Goal: Task Accomplishment & Management: Manage account settings

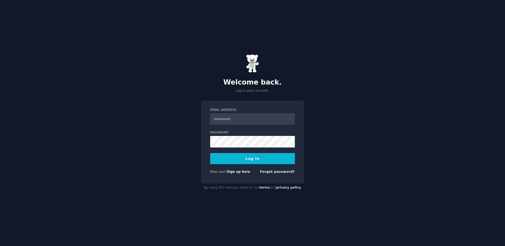
click at [244, 119] on input "Email Address" at bounding box center [252, 119] width 85 height 12
type input "**********"
click at [246, 156] on button "Log In" at bounding box center [252, 158] width 85 height 11
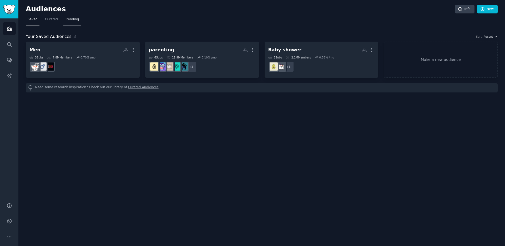
click at [73, 21] on span "Trending" at bounding box center [72, 19] width 14 height 5
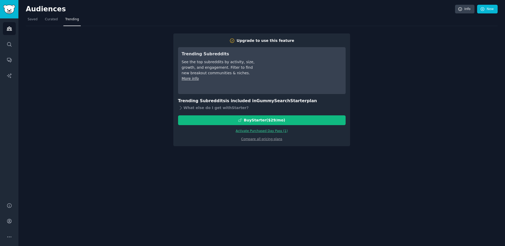
click at [257, 131] on link "Activate Purchased Day Pass ( 1 )" at bounding box center [262, 131] width 52 height 4
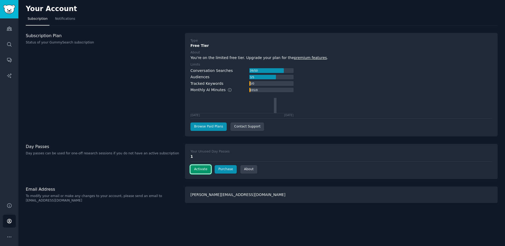
click at [201, 170] on button "Activate" at bounding box center [200, 169] width 21 height 8
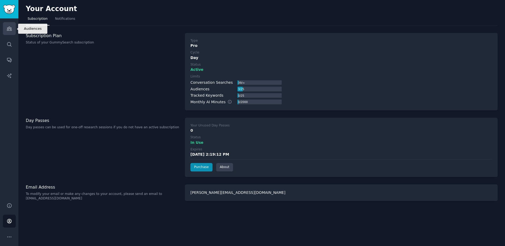
click at [6, 31] on link "Audiences" at bounding box center [9, 28] width 13 height 13
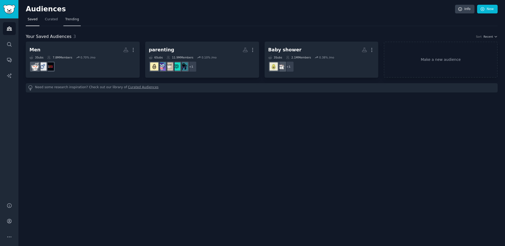
click at [74, 18] on span "Trending" at bounding box center [72, 19] width 14 height 5
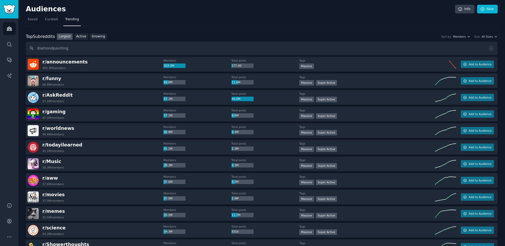
type input "diamondpainting"
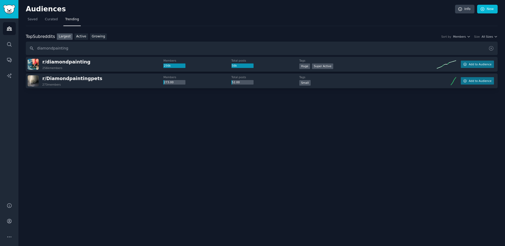
click at [491, 49] on icon at bounding box center [491, 48] width 6 height 6
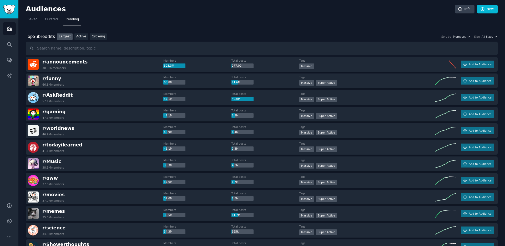
click at [489, 39] on div "Top Subreddits Top Subreddits Largest Active Growing Sort by Members Size All S…" at bounding box center [262, 44] width 472 height 22
click at [489, 38] on span "All Sizes" at bounding box center [486, 37] width 11 height 4
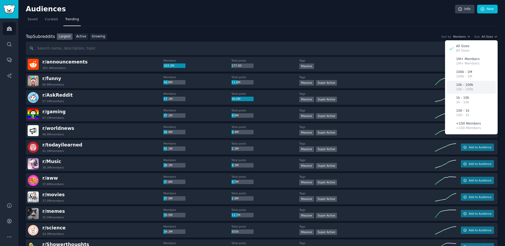
click at [476, 86] on div "10k - 100k 10k - 100k" at bounding box center [471, 87] width 49 height 13
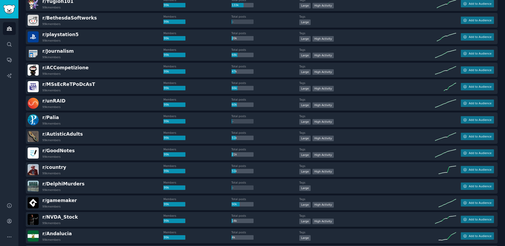
scroll to position [592, 0]
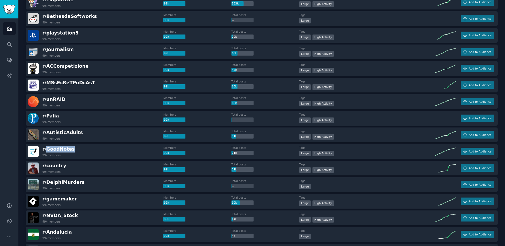
click at [98, 151] on div "r/ GoodNotes 99k members" at bounding box center [96, 151] width 136 height 11
click at [88, 151] on div "r/ GoodNotes 99k members" at bounding box center [96, 151] width 136 height 11
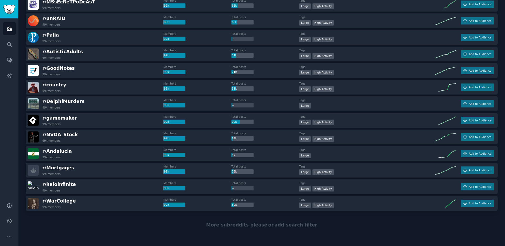
scroll to position [673, 0]
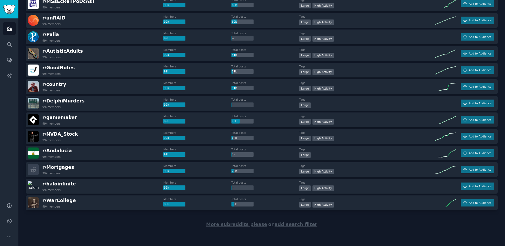
click at [240, 224] on span "More subreddits please" at bounding box center [236, 223] width 61 height 5
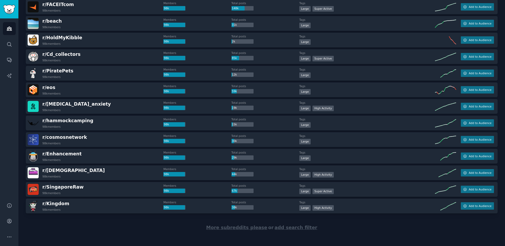
scroll to position [1499, 0]
click at [232, 228] on span "More subreddits please" at bounding box center [236, 226] width 61 height 5
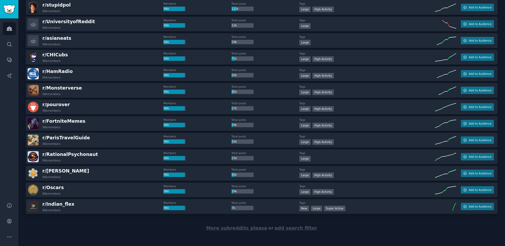
scroll to position [2330, 0]
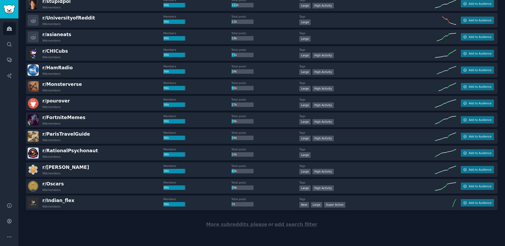
click at [234, 225] on span "More subreddits please" at bounding box center [236, 223] width 61 height 5
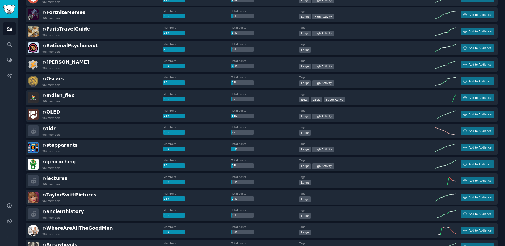
scroll to position [2435, 0]
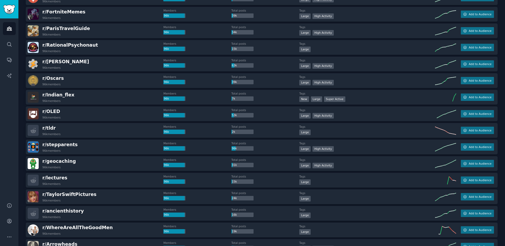
click at [145, 170] on div "r/ geocaching 96k members Members 96k Total posts 31k Tags Large High Activity …" at bounding box center [262, 163] width 472 height 15
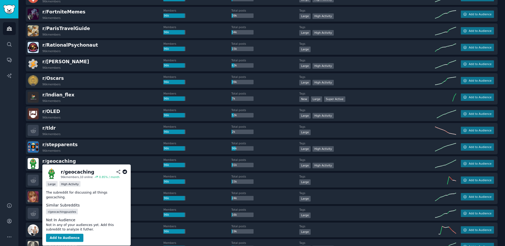
click at [125, 172] on icon at bounding box center [125, 171] width 5 height 5
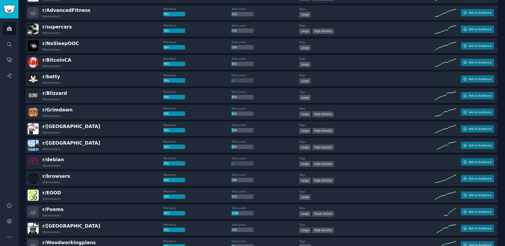
scroll to position [2848, 0]
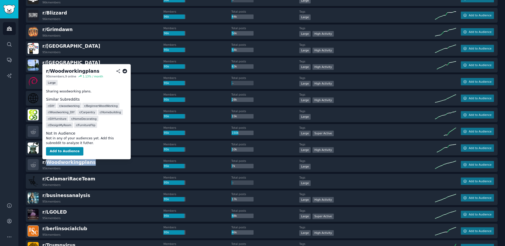
click at [125, 71] on icon at bounding box center [125, 71] width 5 height 5
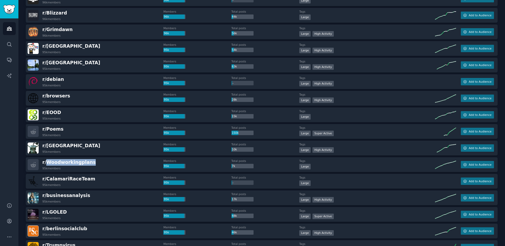
click at [125, 163] on div "r/ Woodworkingplans 95k members" at bounding box center [96, 164] width 136 height 11
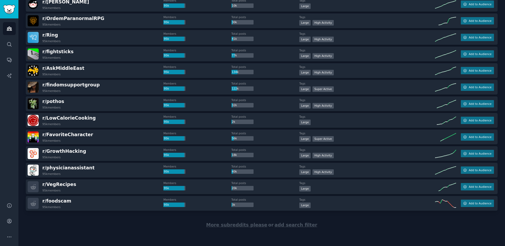
scroll to position [3158, 0]
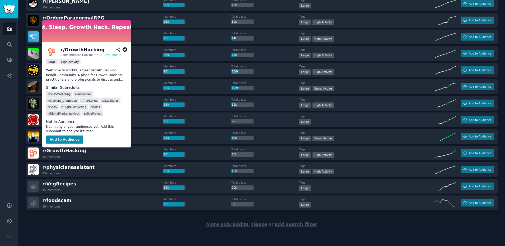
click at [126, 49] on icon at bounding box center [125, 49] width 5 height 5
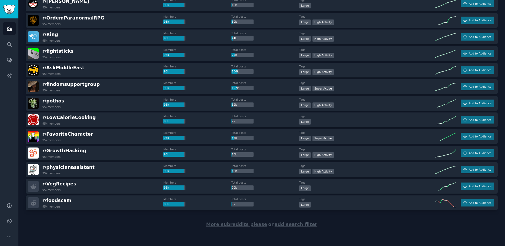
click at [226, 226] on span "More subreddits please" at bounding box center [236, 223] width 61 height 5
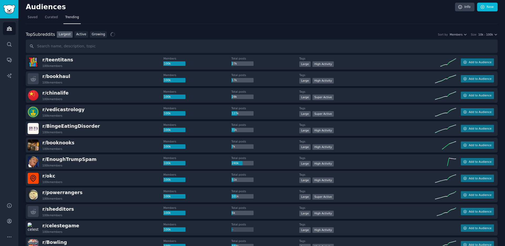
scroll to position [0, 0]
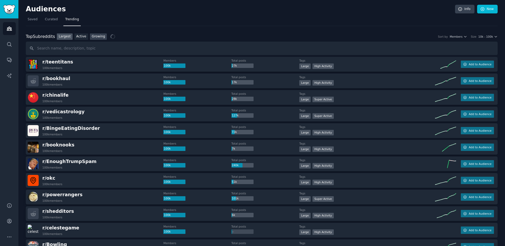
click at [98, 37] on link "Growing" at bounding box center [98, 36] width 17 height 7
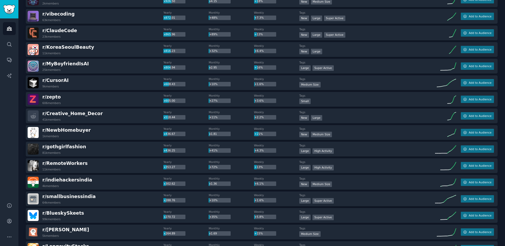
scroll to position [110, 0]
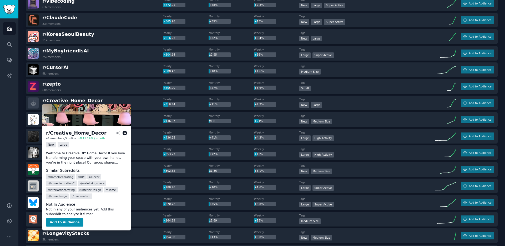
click at [126, 133] on icon at bounding box center [125, 132] width 5 height 5
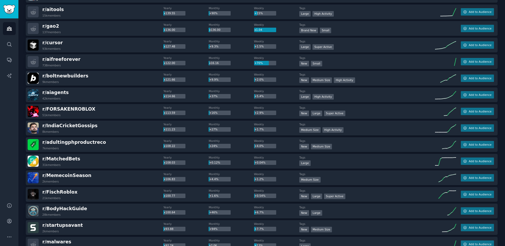
scroll to position [467, 0]
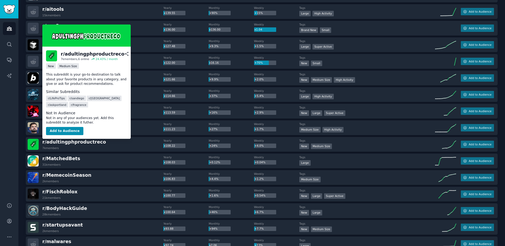
click at [131, 54] on icon at bounding box center [133, 54] width 5 height 5
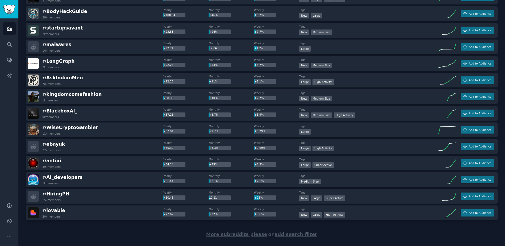
scroll to position [664, 0]
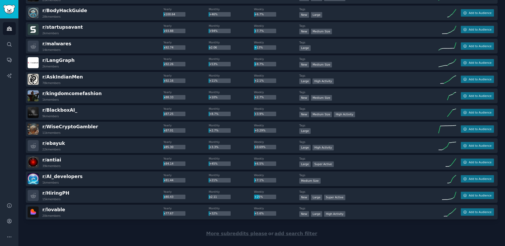
click at [227, 233] on span "More subreddits please" at bounding box center [236, 233] width 61 height 5
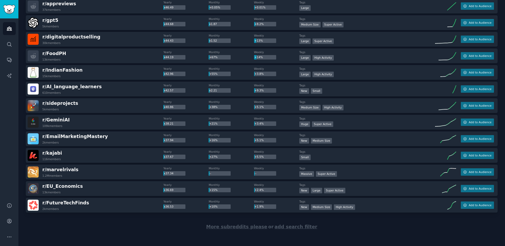
scroll to position [1502, 0]
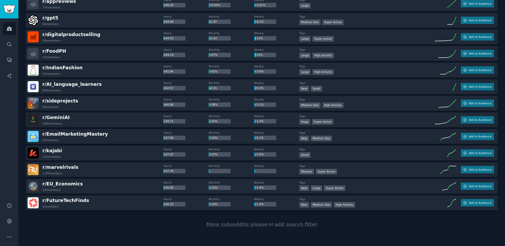
click at [251, 224] on span "More subreddits please" at bounding box center [236, 223] width 61 height 5
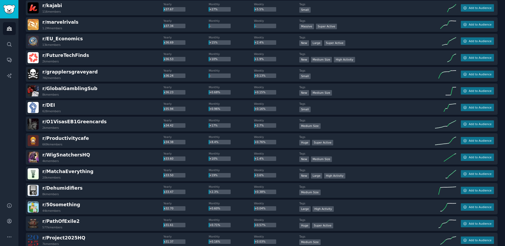
scroll to position [1664, 0]
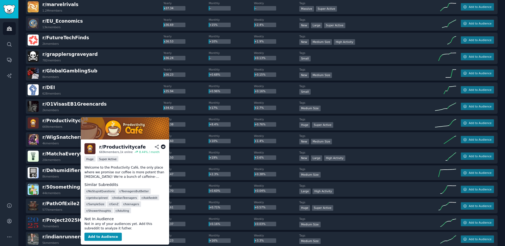
click at [164, 147] on icon at bounding box center [163, 146] width 5 height 5
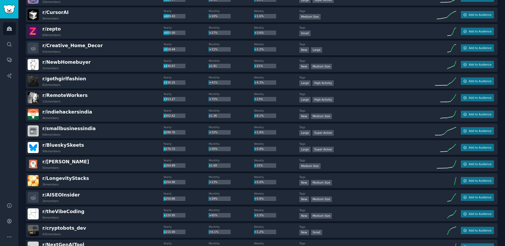
scroll to position [0, 0]
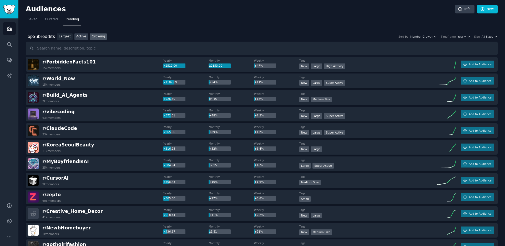
click at [83, 38] on link "Active" at bounding box center [81, 36] width 14 height 7
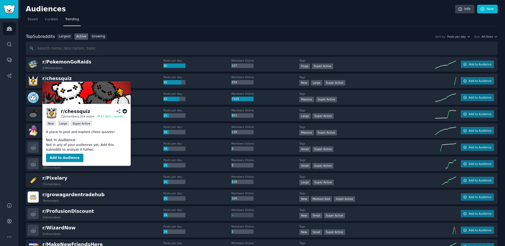
click at [126, 111] on icon at bounding box center [125, 111] width 5 height 5
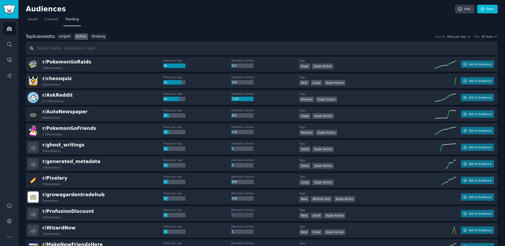
click at [111, 51] on input "text" at bounding box center [262, 48] width 472 height 13
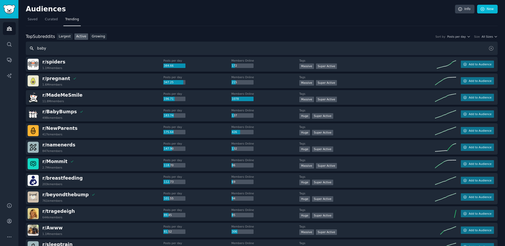
click at [51, 49] on input "baby" at bounding box center [262, 48] width 472 height 13
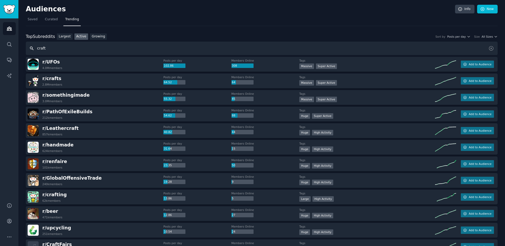
click at [67, 49] on input "craft" at bounding box center [262, 48] width 472 height 13
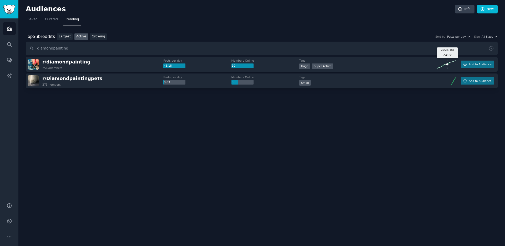
click at [447, 64] on circle at bounding box center [447, 64] width 2 height 2
click at [70, 63] on span "r/ diamondpainting" at bounding box center [66, 61] width 48 height 5
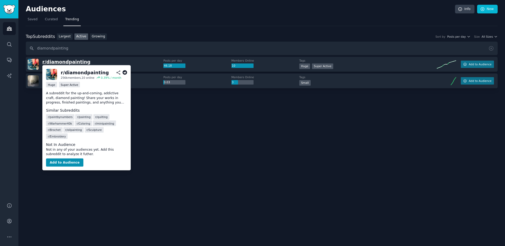
click at [73, 63] on span "r/ diamondpainting" at bounding box center [66, 61] width 48 height 5
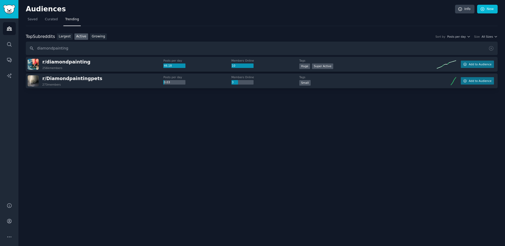
click at [169, 101] on div at bounding box center [262, 102] width 472 height 29
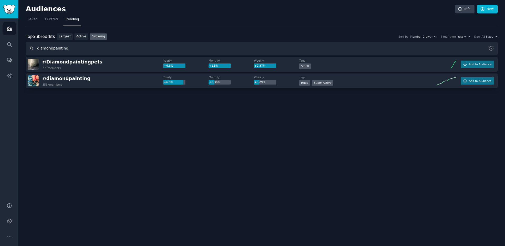
click at [67, 48] on input "diamondpainting" at bounding box center [262, 48] width 472 height 13
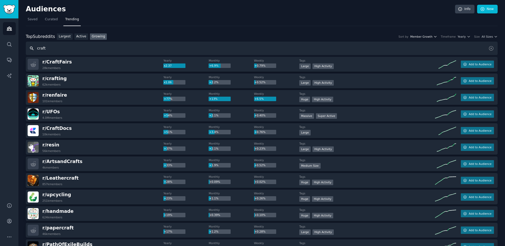
click at [424, 35] on span "Member Growth" at bounding box center [421, 37] width 22 height 4
click at [483, 38] on span "All Sizes" at bounding box center [486, 37] width 11 height 4
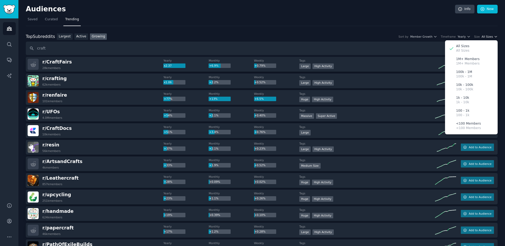
click at [484, 38] on span "All Sizes" at bounding box center [486, 37] width 11 height 4
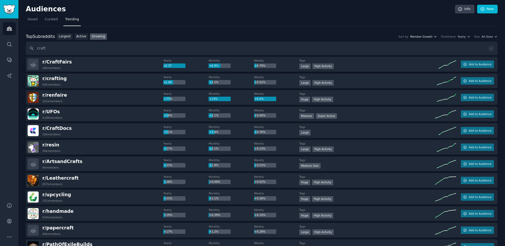
click at [422, 37] on span "Member Growth" at bounding box center [421, 37] width 22 height 4
click at [423, 36] on span "Member Growth" at bounding box center [421, 37] width 22 height 4
click at [57, 49] on input "craft" at bounding box center [262, 48] width 472 height 13
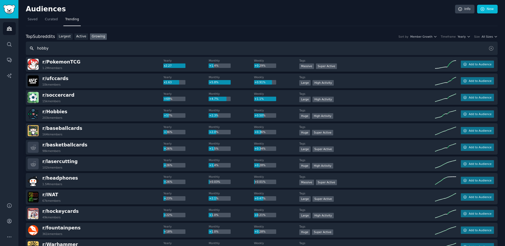
click at [45, 48] on input "hobby" at bounding box center [262, 48] width 472 height 13
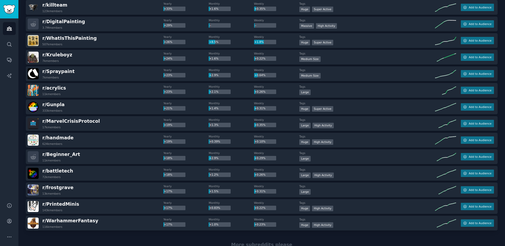
scroll to position [664, 0]
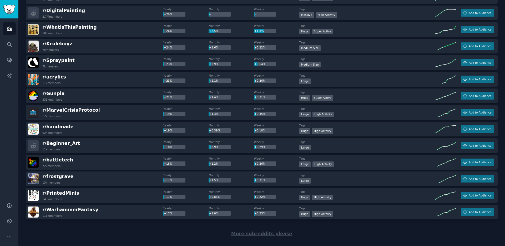
click at [263, 235] on span "More subreddits please" at bounding box center [261, 233] width 61 height 5
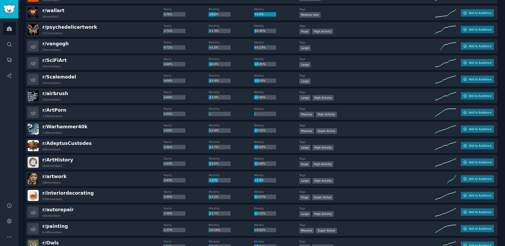
scroll to position [0, 0]
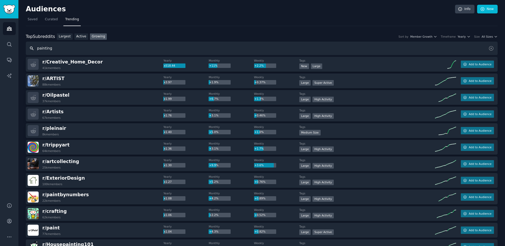
click at [84, 47] on input "painting" at bounding box center [262, 48] width 472 height 13
click at [104, 48] on input "painting" at bounding box center [262, 48] width 472 height 13
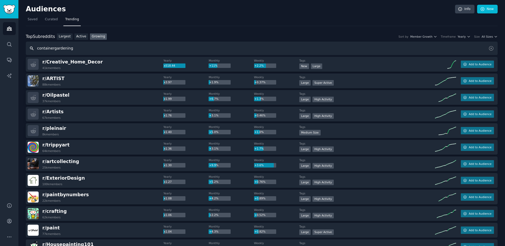
type input "containergardening"
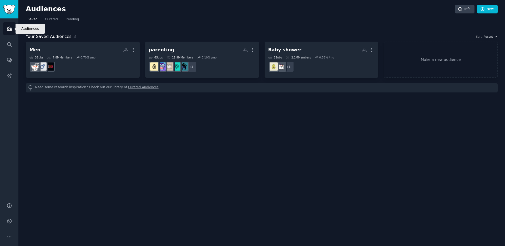
click at [8, 29] on icon "Sidebar" at bounding box center [9, 29] width 5 height 4
click at [54, 23] on link "Curated" at bounding box center [51, 20] width 17 height 11
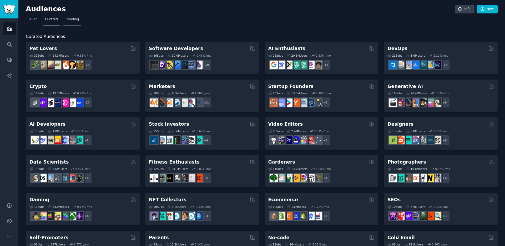
click at [65, 22] on link "Trending" at bounding box center [71, 20] width 17 height 11
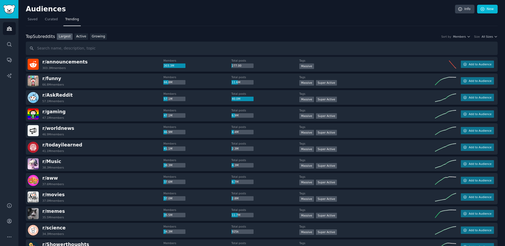
click at [73, 48] on input "text" at bounding box center [262, 48] width 472 height 13
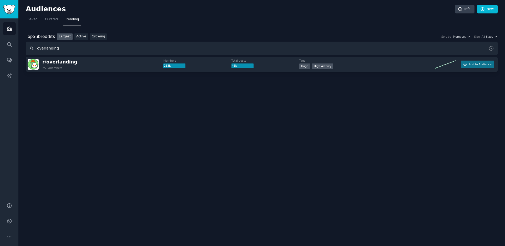
click at [70, 48] on input "overlanding" at bounding box center [262, 48] width 472 height 13
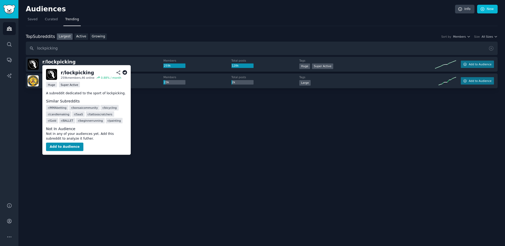
click at [124, 73] on icon at bounding box center [125, 72] width 5 height 5
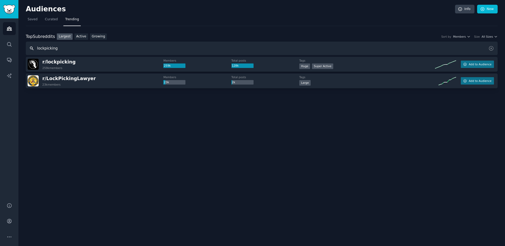
click at [73, 49] on input "lockpicking" at bounding box center [262, 48] width 472 height 13
type input "sciencebasedparenting"
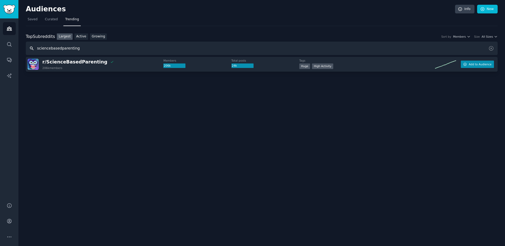
click at [483, 67] on button "Add to Audience" at bounding box center [477, 63] width 33 height 7
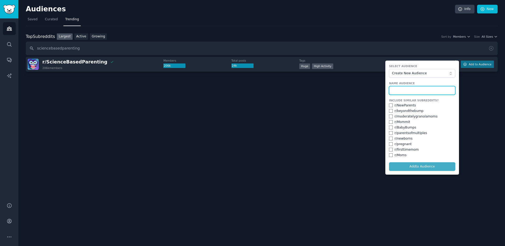
click at [428, 89] on input "text" at bounding box center [422, 90] width 66 height 9
type input "Science based parenting"
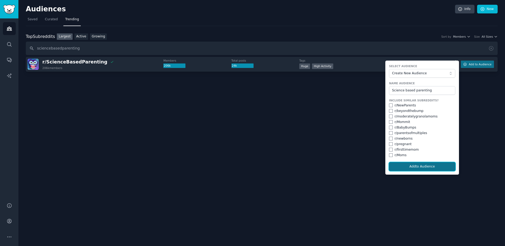
click at [423, 169] on button "Add to Audience" at bounding box center [422, 166] width 66 height 9
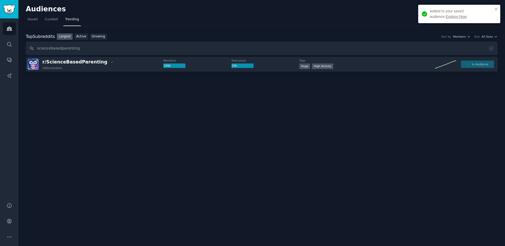
click at [446, 18] on link "Explore Now" at bounding box center [456, 16] width 21 height 4
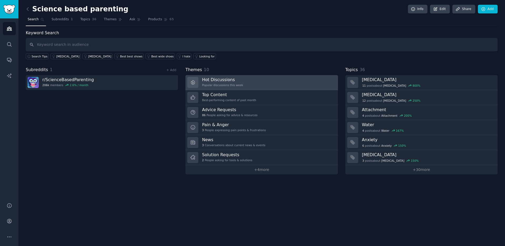
click at [231, 84] on div "Popular discussions this week" at bounding box center [222, 85] width 41 height 4
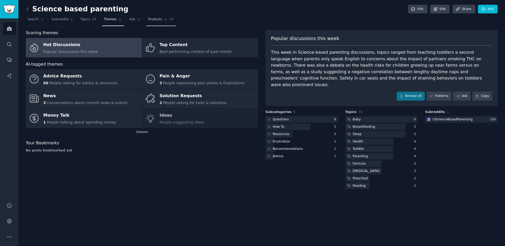
click at [152, 19] on span "Products" at bounding box center [155, 19] width 14 height 5
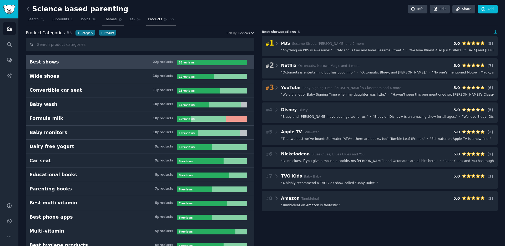
click at [103, 23] on link "Themes" at bounding box center [113, 20] width 22 height 11
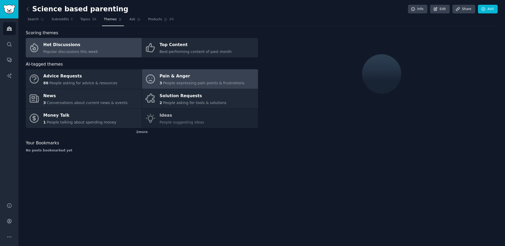
click at [180, 82] on span "People expressing pain points & frustrations" at bounding box center [204, 83] width 82 height 4
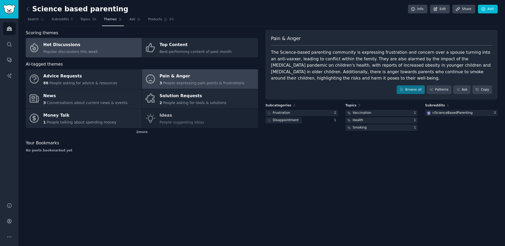
click at [118, 48] on link "Hot Discussions Popular discussions this week" at bounding box center [84, 47] width 116 height 19
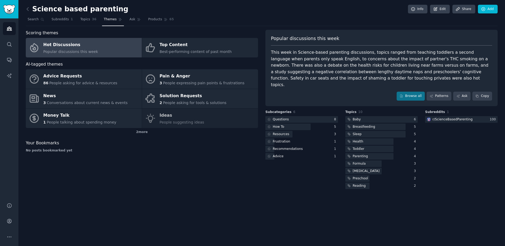
click at [25, 9] on div "Science based parenting Info Edit Share Add Search Subreddits 1 Topics 36 Theme…" at bounding box center [261, 123] width 486 height 246
click at [28, 9] on icon at bounding box center [28, 9] width 6 height 6
